Goal: Task Accomplishment & Management: Manage account settings

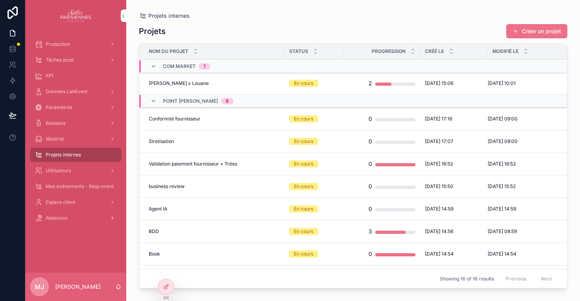
click at [62, 218] on span "Absences" at bounding box center [57, 218] width 22 height 6
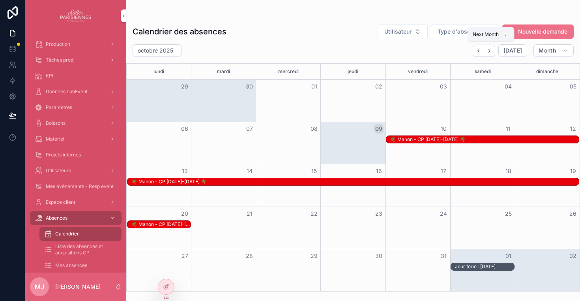
click at [490, 52] on icon "Next" at bounding box center [489, 51] width 6 height 6
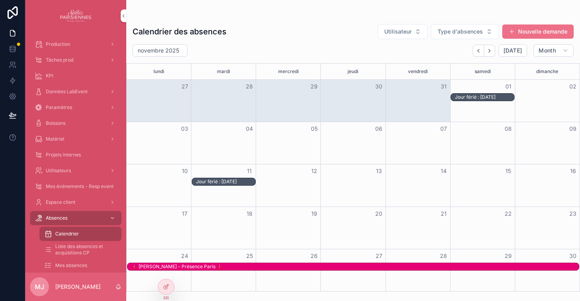
click at [490, 52] on icon "Next" at bounding box center [489, 51] width 6 height 6
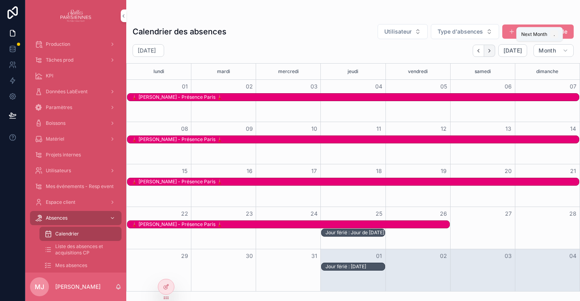
click at [490, 52] on icon "Next" at bounding box center [489, 51] width 6 height 6
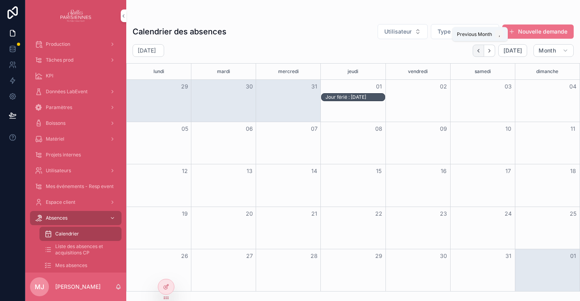
click at [479, 50] on icon "Back" at bounding box center [479, 50] width 2 height 3
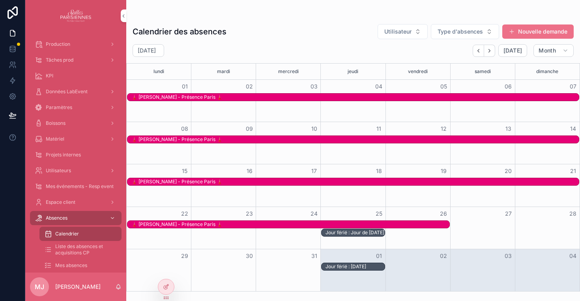
click at [217, 237] on div "Month View" at bounding box center [223, 228] width 65 height 42
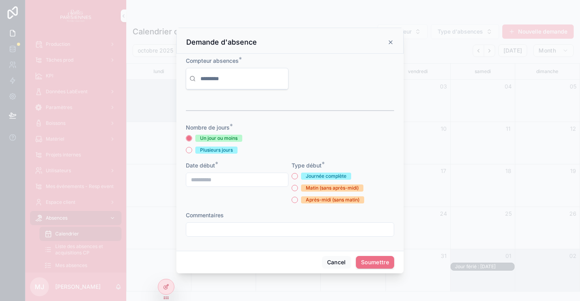
click at [217, 237] on form "**********" at bounding box center [290, 150] width 208 height 187
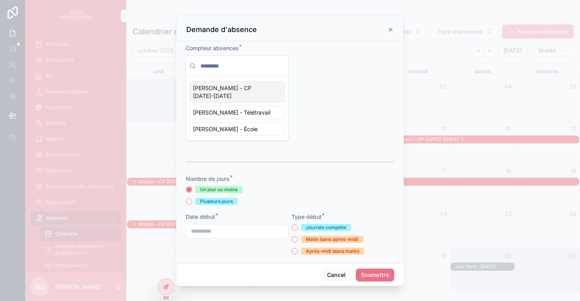
click at [223, 91] on span "[PERSON_NAME] - CP [DATE]-[DATE]" at bounding box center [232, 92] width 79 height 16
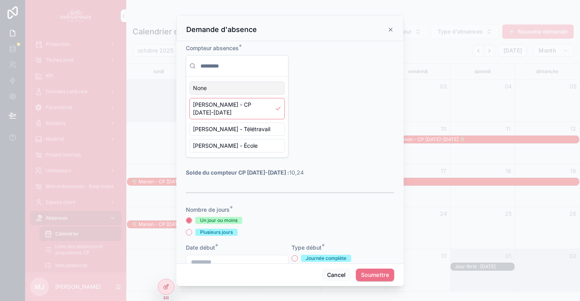
drag, startPoint x: 282, startPoint y: 164, endPoint x: 303, endPoint y: 164, distance: 20.9
click at [303, 168] on div "Solde du compteur CP [DATE]-[DATE] : 10,24" at bounding box center [290, 172] width 208 height 8
click at [287, 169] on span "Solde du compteur CP [DATE]-[DATE] : 10,24" at bounding box center [245, 172] width 118 height 7
drag, startPoint x: 301, startPoint y: 167, endPoint x: 283, endPoint y: 166, distance: 18.2
click at [283, 168] on div "Solde du compteur CP [DATE]-[DATE] : 10,24" at bounding box center [290, 172] width 208 height 8
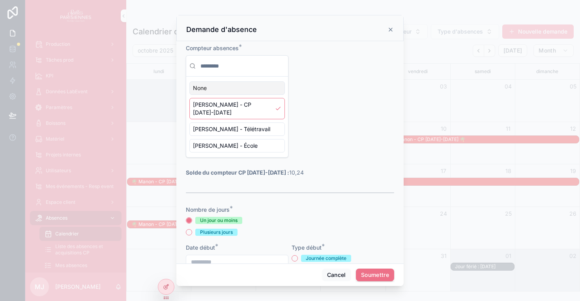
click at [299, 168] on div "Solde du compteur CP [DATE]-[DATE] : 10,24" at bounding box center [290, 172] width 208 height 8
click at [390, 30] on icon "scrollable content" at bounding box center [390, 29] width 3 height 3
